Goal: Entertainment & Leisure: Consume media (video, audio)

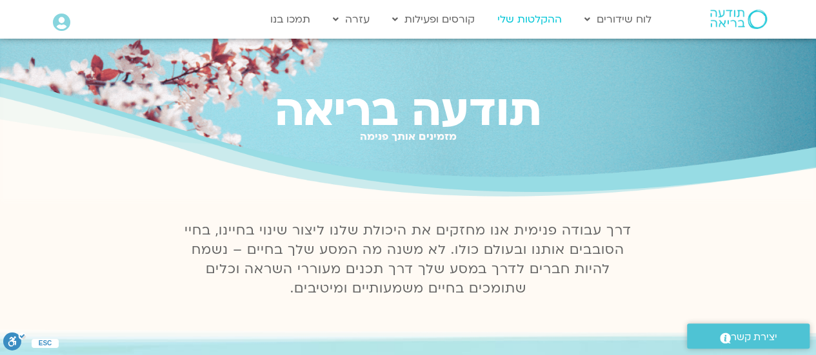
click at [543, 13] on link "ההקלטות שלי" at bounding box center [529, 19] width 77 height 25
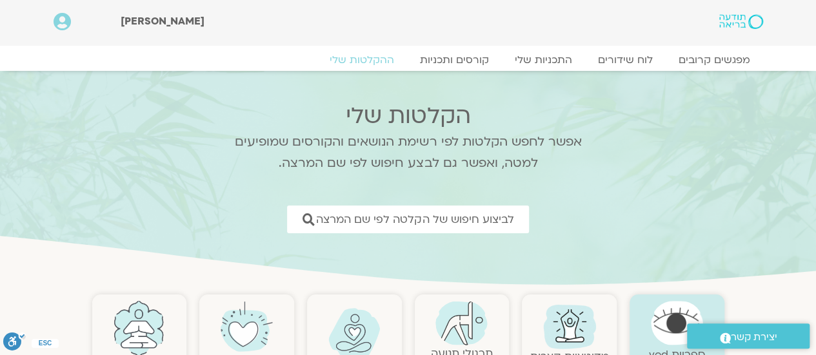
scroll to position [129, 0]
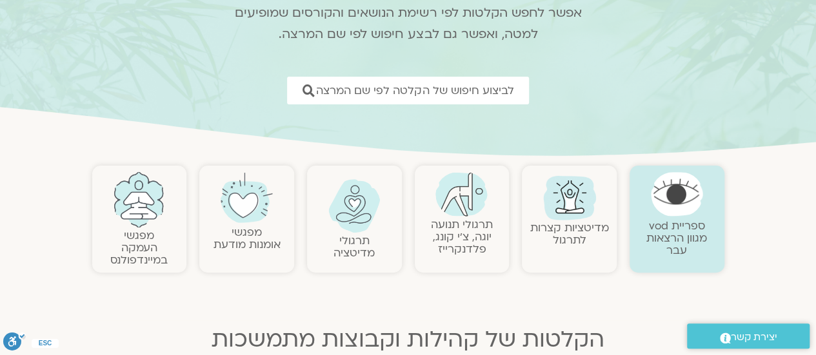
click at [339, 219] on img at bounding box center [354, 206] width 52 height 54
click at [339, 217] on img at bounding box center [354, 206] width 52 height 54
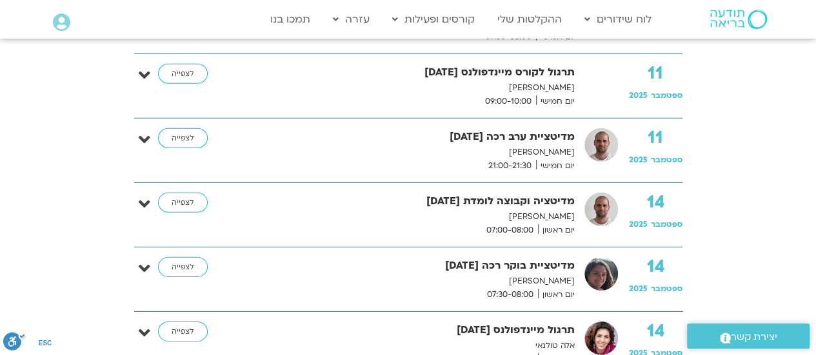
scroll to position [1806, 0]
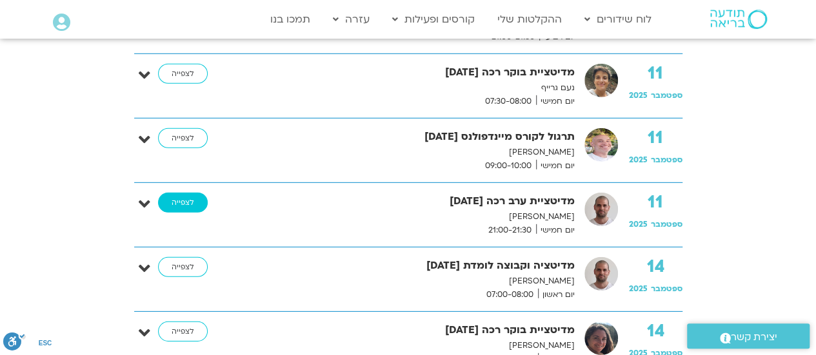
click at [188, 193] on link "לצפייה" at bounding box center [183, 203] width 50 height 21
